Goal: Register for event/course

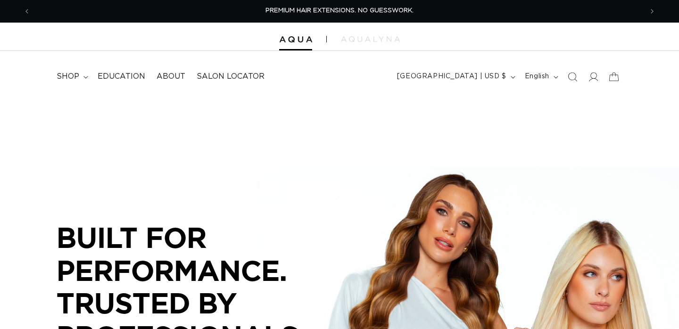
click at [117, 76] on span "Education" at bounding box center [122, 77] width 48 height 10
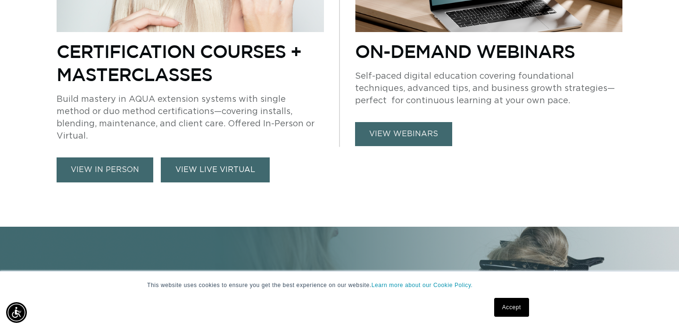
scroll to position [713, 0]
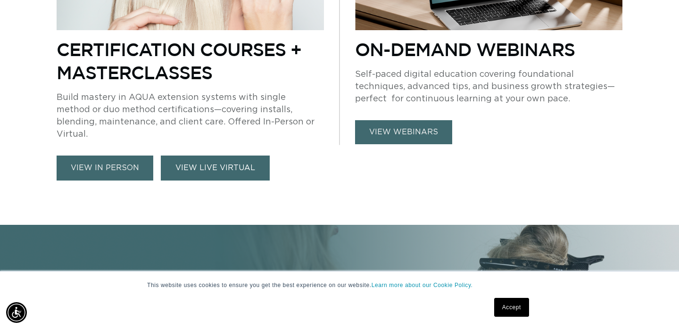
click at [190, 160] on link "VIEW LIVE VIRTUAL" at bounding box center [215, 168] width 109 height 25
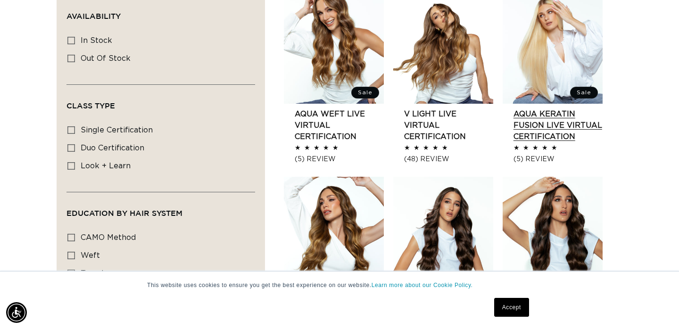
scroll to position [0, 612]
click at [553, 126] on link "AQUA Keratin Fusion LIVE VIRTUAL Certification" at bounding box center [557, 125] width 89 height 34
